Goal: Information Seeking & Learning: Learn about a topic

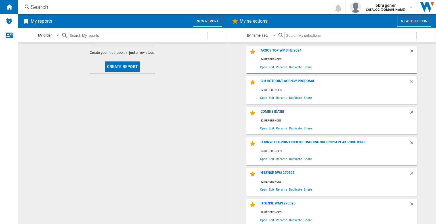
click at [110, 10] on div "Search" at bounding box center [172, 7] width 283 height 8
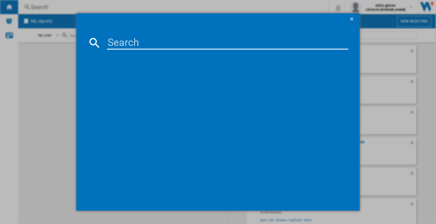
click at [152, 38] on input at bounding box center [227, 43] width 241 height 14
paste input "NSWR 7469 WK [GEOGRAPHIC_DATA]"
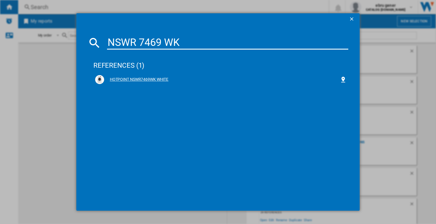
type input "NSWR 7469 WK"
click at [148, 78] on div "HOTPOINT NSWR7469WK WHITE" at bounding box center [222, 80] width 236 height 6
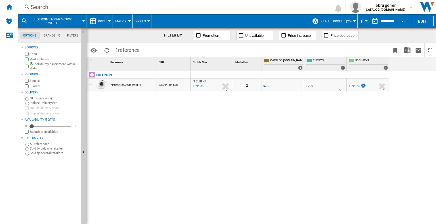
click at [104, 22] on span "Price" at bounding box center [102, 22] width 9 height 4
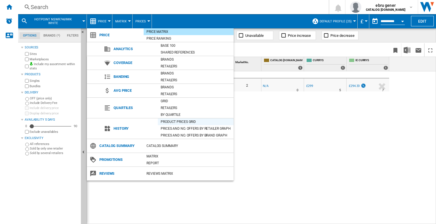
click at [183, 120] on div "Product prices grid" at bounding box center [196, 122] width 76 height 6
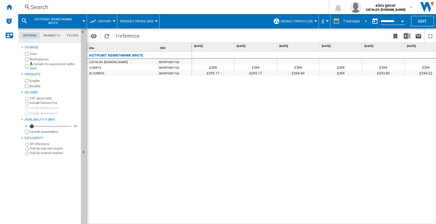
click at [350, 20] on div "7 last days" at bounding box center [351, 21] width 16 height 4
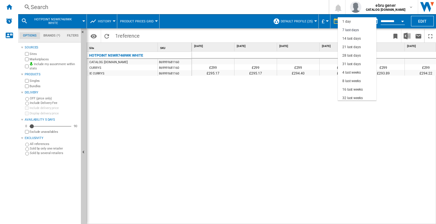
scroll to position [8, 0]
click at [356, 91] on div "32 last weeks" at bounding box center [352, 90] width 20 height 5
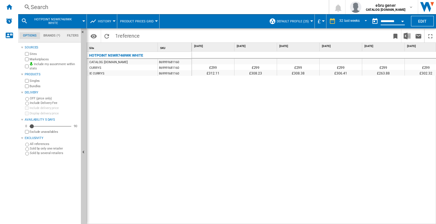
click at [385, 21] on input "**********" at bounding box center [392, 22] width 24 height 5
click at [390, 21] on input "**********" at bounding box center [392, 22] width 24 height 5
click at [374, 21] on button "button" at bounding box center [374, 21] width 11 height 11
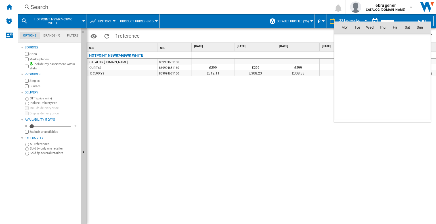
scroll to position [2707, 0]
click at [349, 39] on span "[DATE]" at bounding box center [347, 39] width 12 height 5
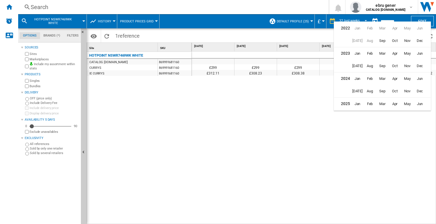
scroll to position [14, 0]
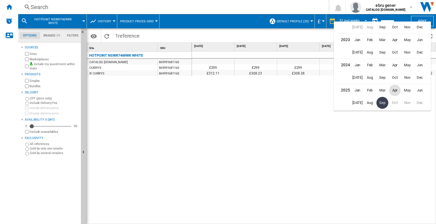
click at [392, 91] on span "Apr" at bounding box center [394, 90] width 11 height 11
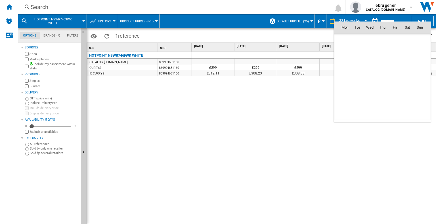
scroll to position [2331, 0]
click at [384, 112] on span "1" at bounding box center [382, 114] width 11 height 11
type input "**********"
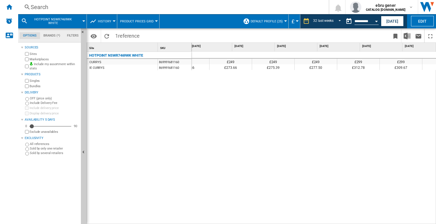
scroll to position [0, 621]
